Goal: Information Seeking & Learning: Learn about a topic

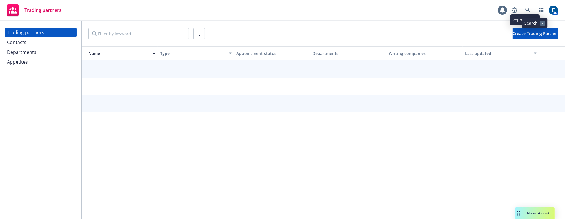
click at [530, 8] on icon at bounding box center [527, 10] width 5 height 5
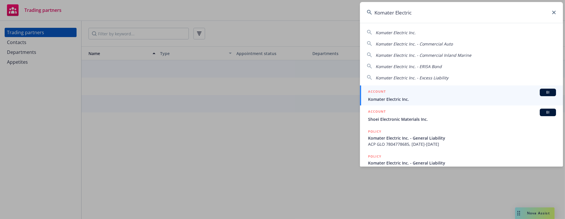
type input "Komater Electric"
click at [406, 90] on div "ACCOUNT BI" at bounding box center [462, 93] width 188 height 8
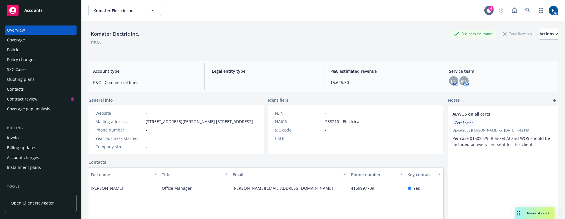
click at [26, 45] on div "Policies" at bounding box center [40, 49] width 67 height 9
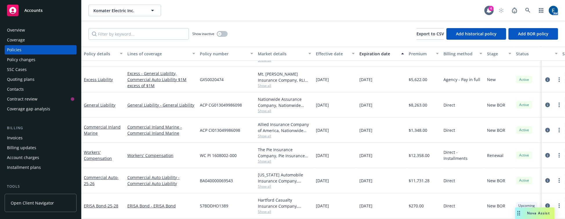
scroll to position [20, 0]
click at [268, 158] on span "Show all" at bounding box center [284, 160] width 53 height 5
click at [279, 146] on div "The Pie Insurance Company, Pie Insurance (Carrier)" at bounding box center [284, 152] width 53 height 12
click at [221, 31] on button "button" at bounding box center [222, 34] width 11 height 6
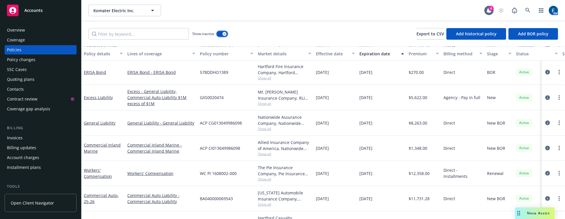
scroll to position [202, 0]
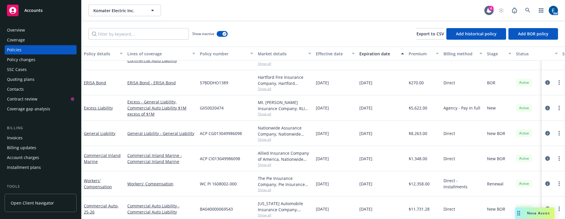
click at [266, 188] on span "Show all" at bounding box center [284, 190] width 53 height 5
click at [294, 201] on div "California Automobile Insurance Company, Mercury Insurance" at bounding box center [284, 207] width 53 height 12
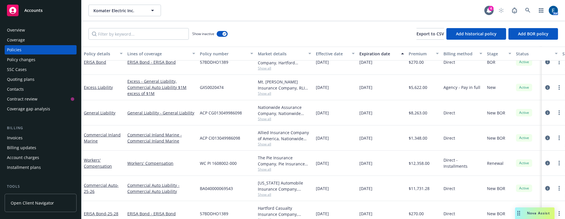
scroll to position [229, 0]
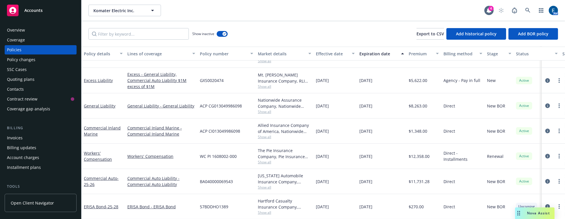
click at [261, 185] on span "Show all" at bounding box center [284, 187] width 53 height 5
click at [300, 198] on div "Hartford Casualty Insurance Company, Hartford Insurance Group" at bounding box center [284, 204] width 53 height 12
click at [265, 210] on span "Show all" at bounding box center [284, 212] width 53 height 5
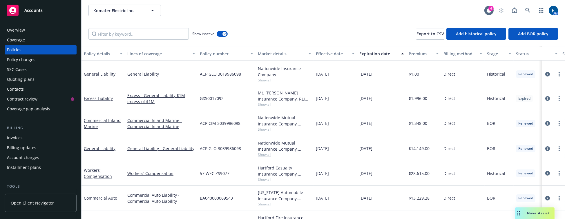
scroll to position [0, 0]
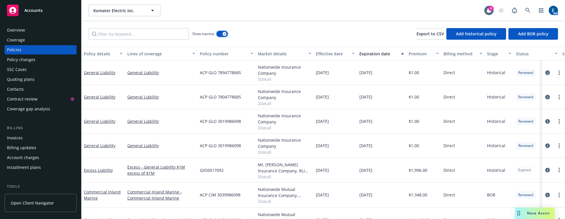
click at [217, 31] on button "button" at bounding box center [222, 34] width 11 height 6
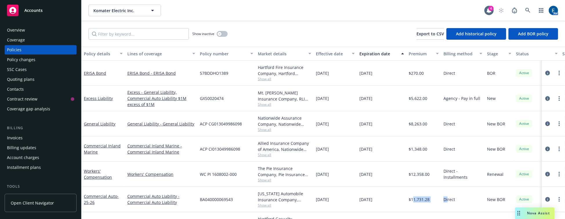
drag, startPoint x: 412, startPoint y: 173, endPoint x: 447, endPoint y: 179, distance: 35.3
click at [447, 187] on div "Commercial Auto - 25-26 Commercial Auto Liability - Commercial Auto Liability B…" at bounding box center [361, 199] width 560 height 25
click at [455, 187] on div "Direct" at bounding box center [462, 199] width 43 height 25
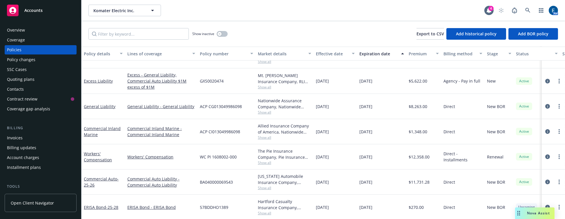
scroll to position [20, 0]
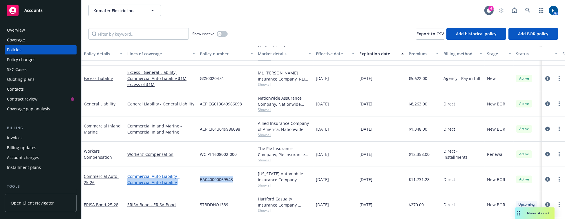
drag, startPoint x: 233, startPoint y: 154, endPoint x: 193, endPoint y: 156, distance: 39.8
click at [193, 167] on div "Commercial Auto - 25-26 Commercial Auto Liability - Commercial Auto Liability B…" at bounding box center [361, 179] width 560 height 25
click at [329, 177] on span "09/01/2025" at bounding box center [322, 180] width 13 height 6
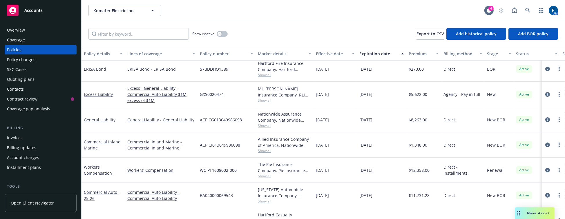
scroll to position [0, 0]
